Goal: Information Seeking & Learning: Learn about a topic

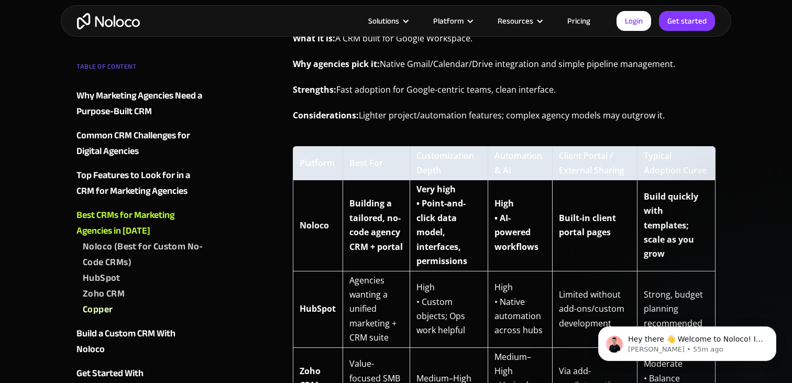
scroll to position [2286, 0]
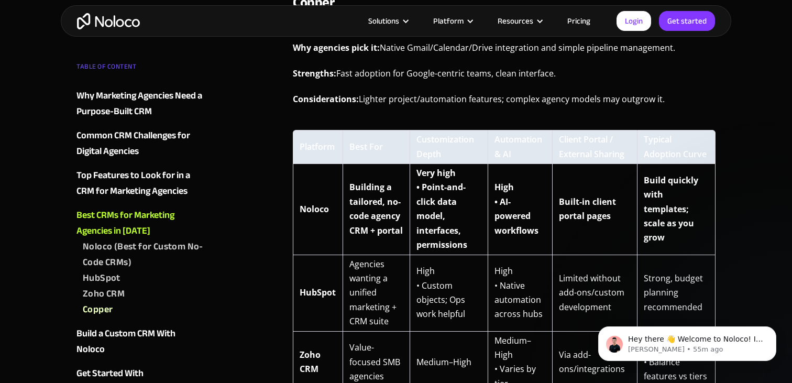
click at [371, 151] on th "Best For" at bounding box center [376, 147] width 67 height 34
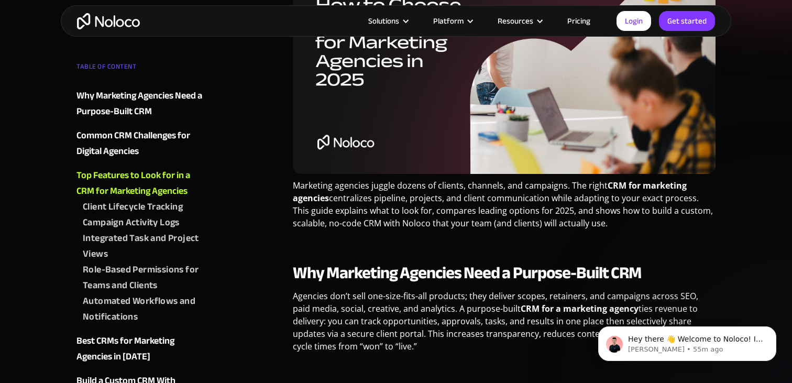
scroll to position [0, 0]
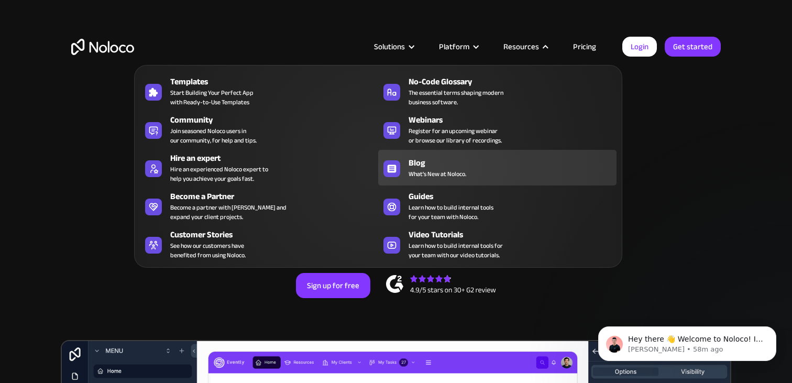
click at [431, 165] on div "Blog" at bounding box center [515, 163] width 213 height 13
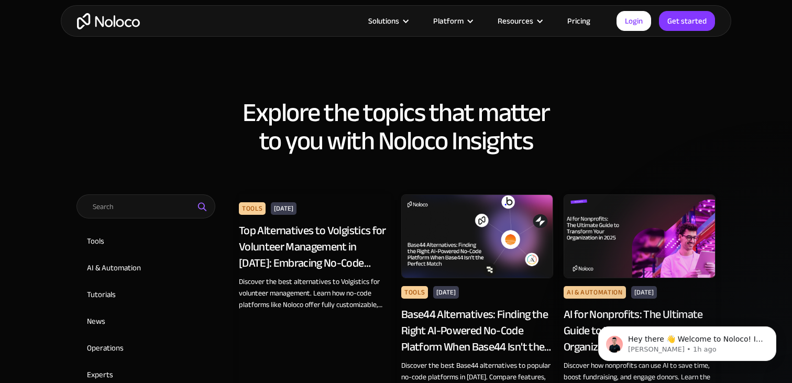
scroll to position [424, 0]
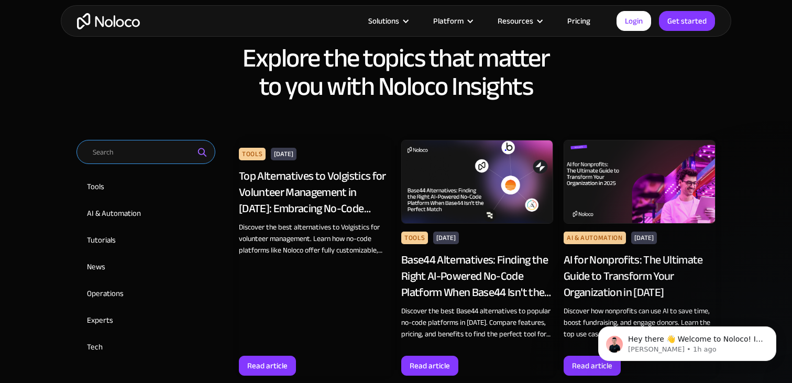
click at [165, 153] on input "Email Form 2" at bounding box center [146, 152] width 139 height 24
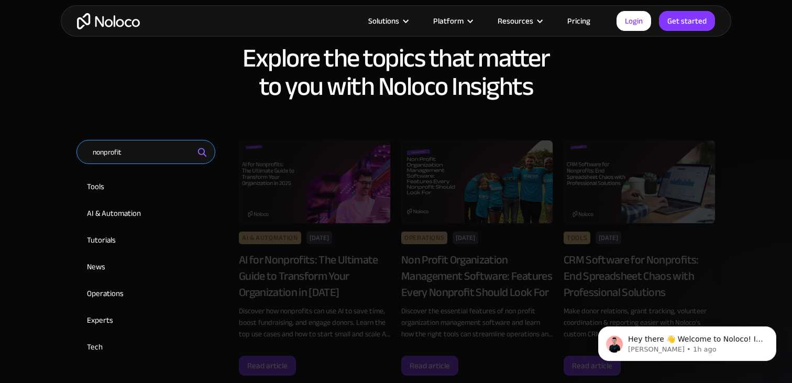
type input "nonprofit"
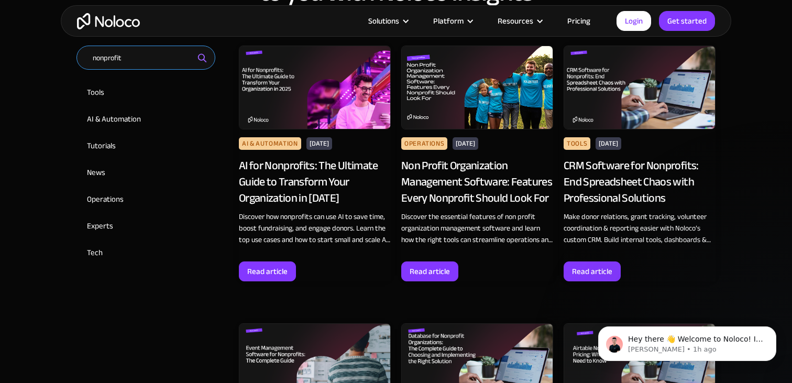
scroll to position [519, 0]
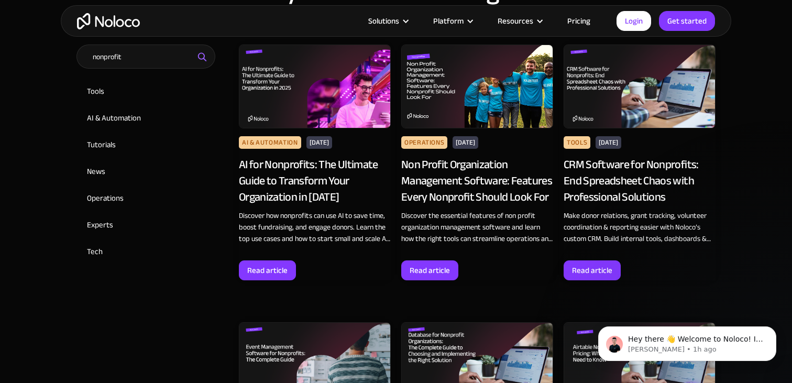
click at [630, 185] on div "CRM Software for Nonprofits: End Spreadsheet Chaos with Professional Solutions" at bounding box center [640, 181] width 152 height 48
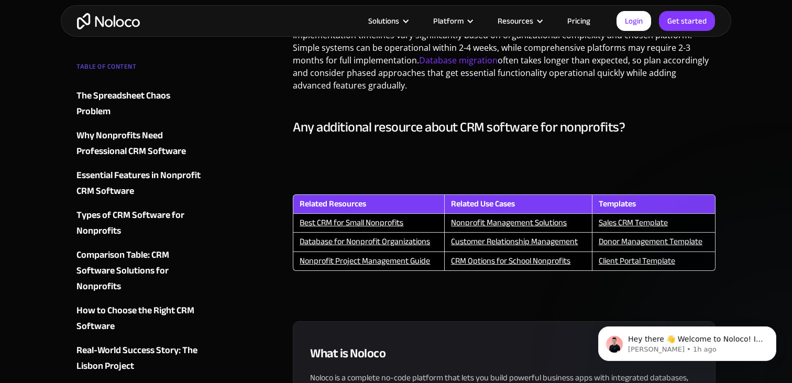
scroll to position [7667, 0]
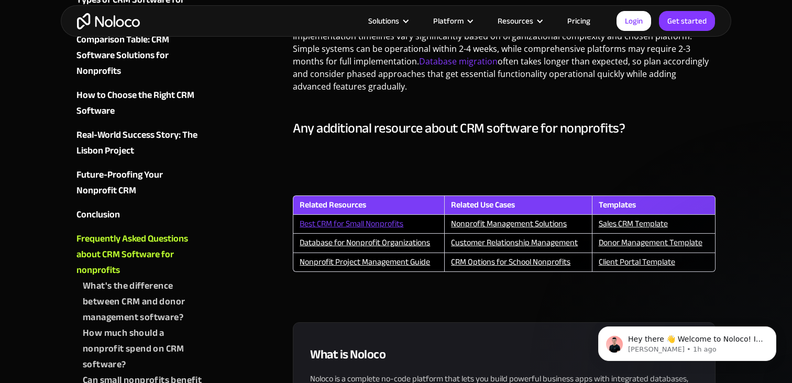
click at [351, 216] on link "Best CRM for Small Nonprofits" at bounding box center [352, 224] width 104 height 16
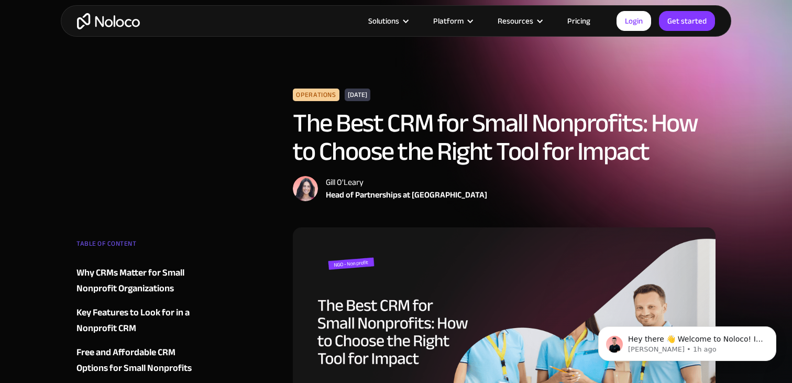
scroll to position [1, 0]
